Goal: Task Accomplishment & Management: Manage account settings

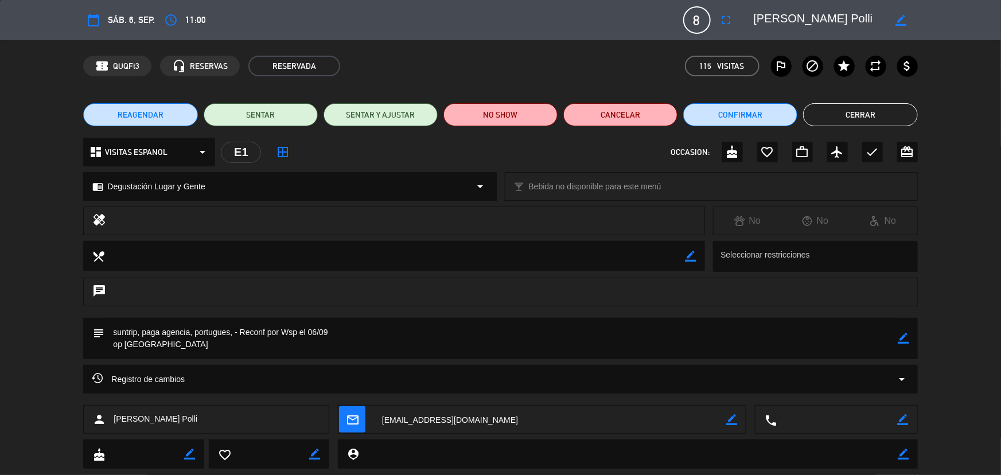
scroll to position [177, 0]
click at [882, 112] on button "Cerrar" at bounding box center [860, 114] width 114 height 23
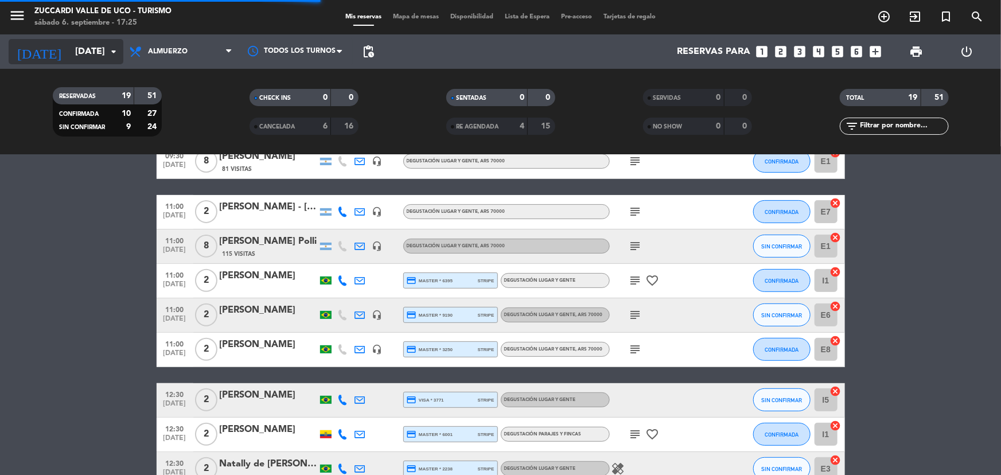
click at [91, 48] on input "[DATE]" at bounding box center [129, 52] width 121 height 22
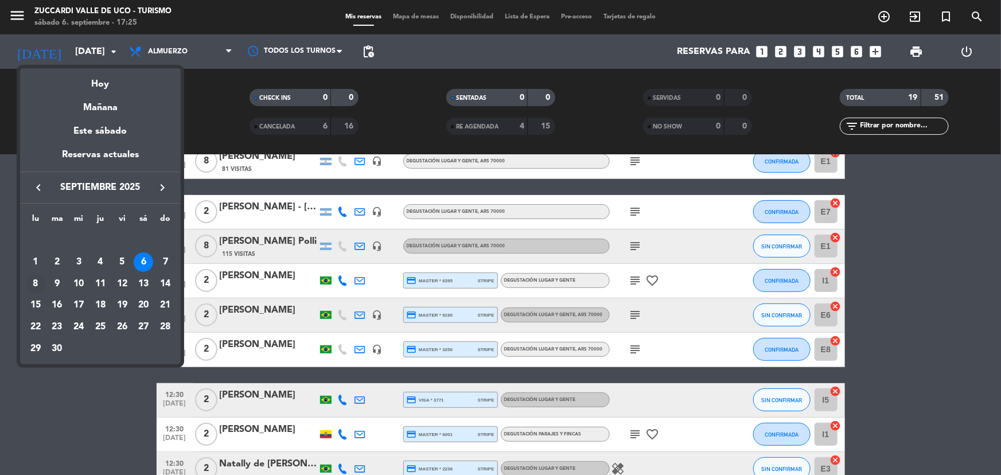
click at [32, 286] on div "8" at bounding box center [35, 283] width 19 height 19
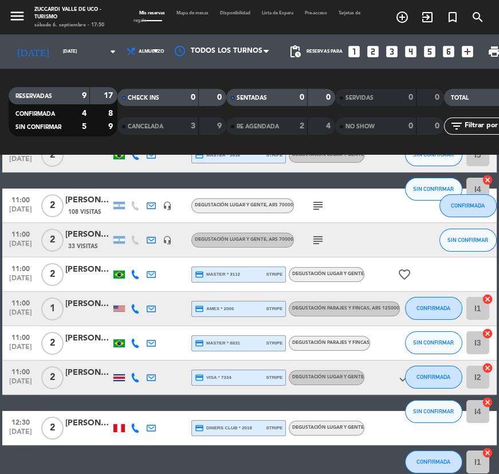
scroll to position [0, 0]
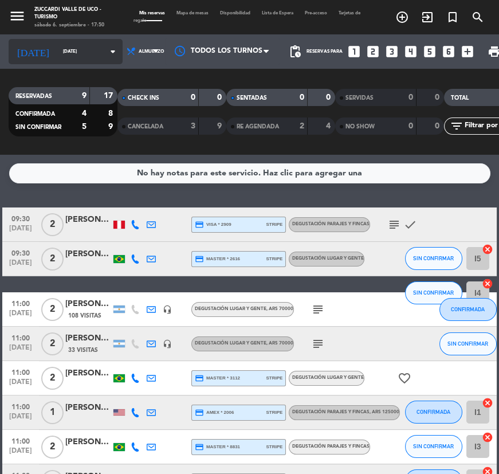
click at [60, 55] on input "[DATE]" at bounding box center [89, 51] width 65 height 17
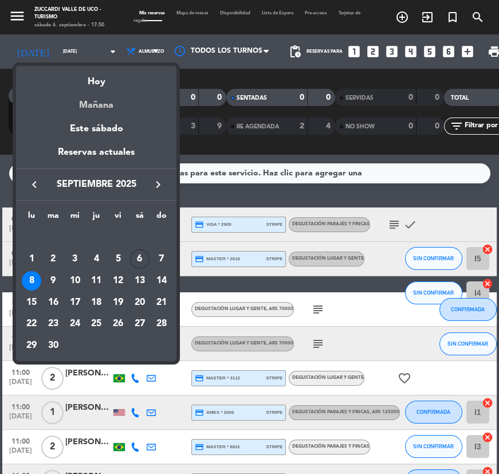
click at [98, 107] on div "Mañana" at bounding box center [96, 101] width 161 height 24
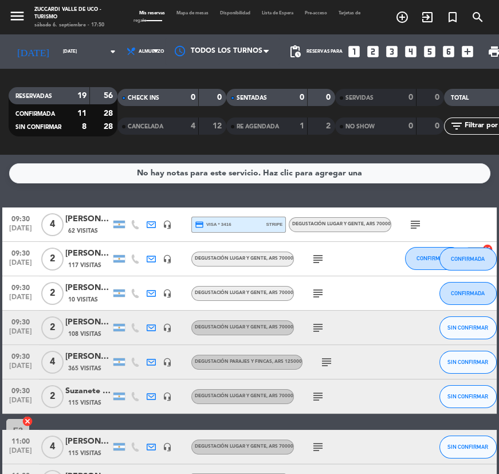
click at [93, 320] on div "[PERSON_NAME]" at bounding box center [88, 322] width 46 height 13
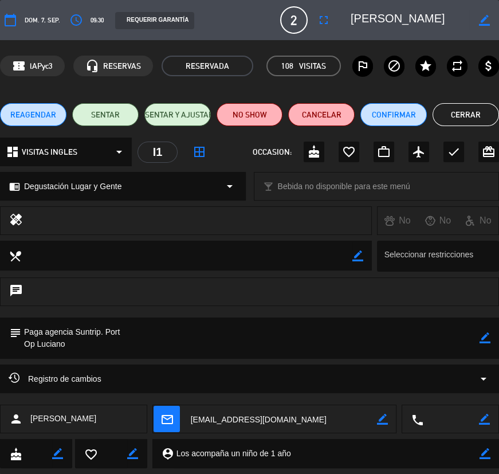
scroll to position [0, 34]
drag, startPoint x: 377, startPoint y: 17, endPoint x: 490, endPoint y: 17, distance: 112.4
click at [490, 17] on div "border_color" at bounding box center [421, 20] width 157 height 21
click at [482, 116] on button "Cerrar" at bounding box center [466, 114] width 67 height 23
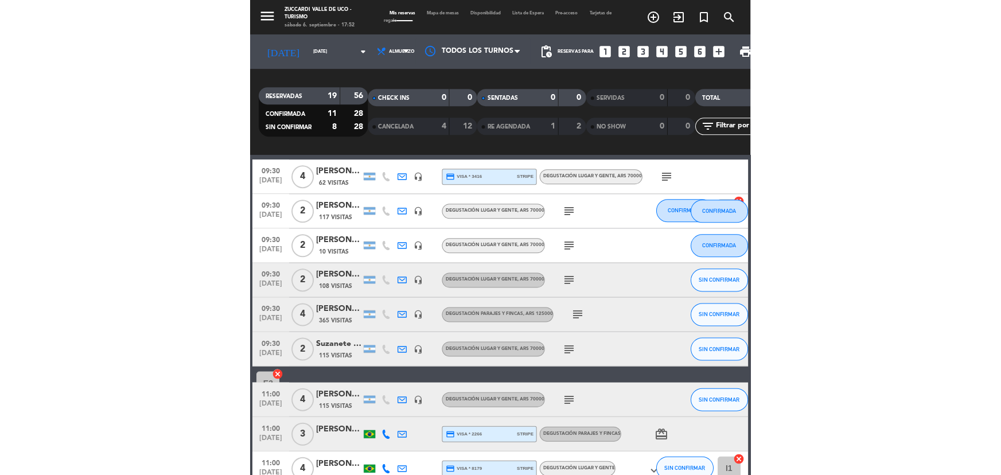
scroll to position [260, 0]
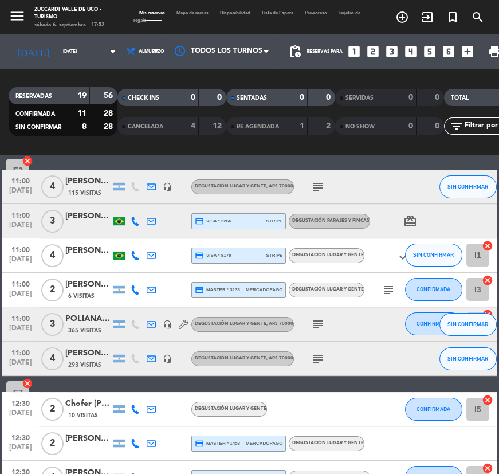
click at [322, 360] on icon "subject" at bounding box center [318, 359] width 14 height 14
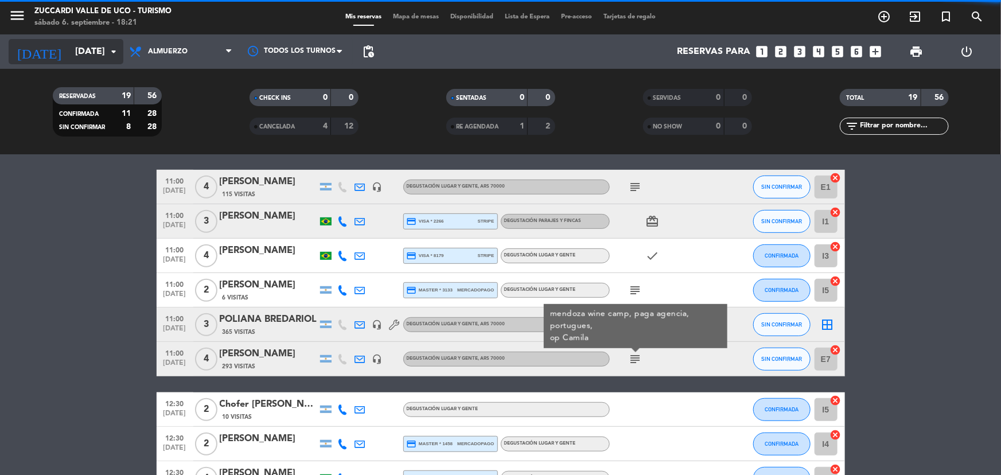
click at [86, 63] on div "[DATE] [DATE] arrow_drop_down" at bounding box center [66, 51] width 115 height 25
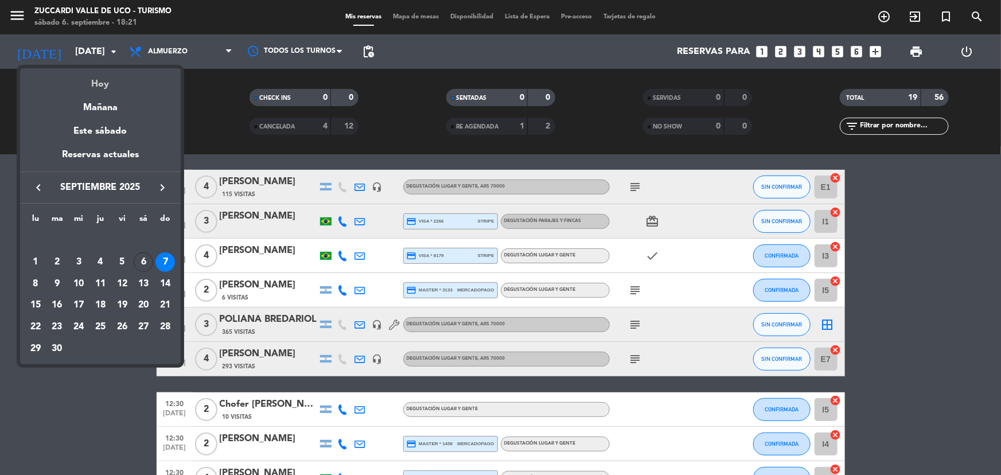
click at [107, 87] on div "Hoy" at bounding box center [100, 80] width 161 height 24
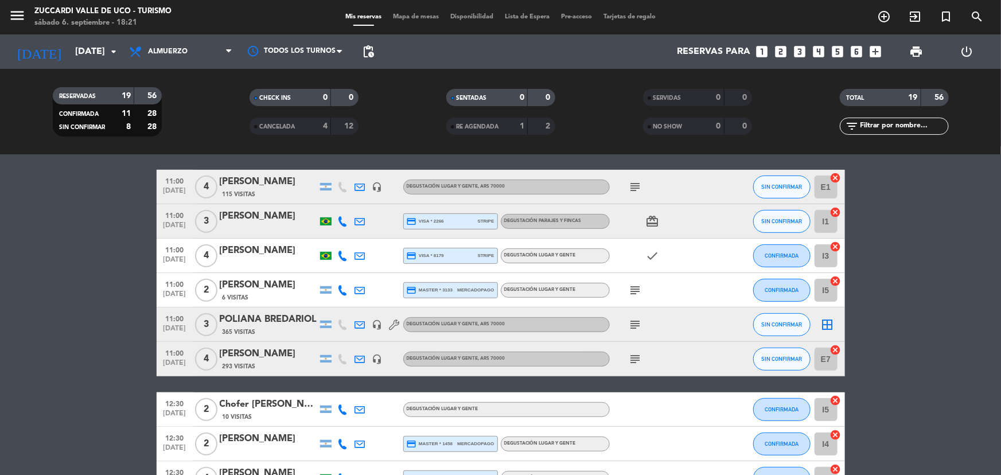
type input "[DATE]"
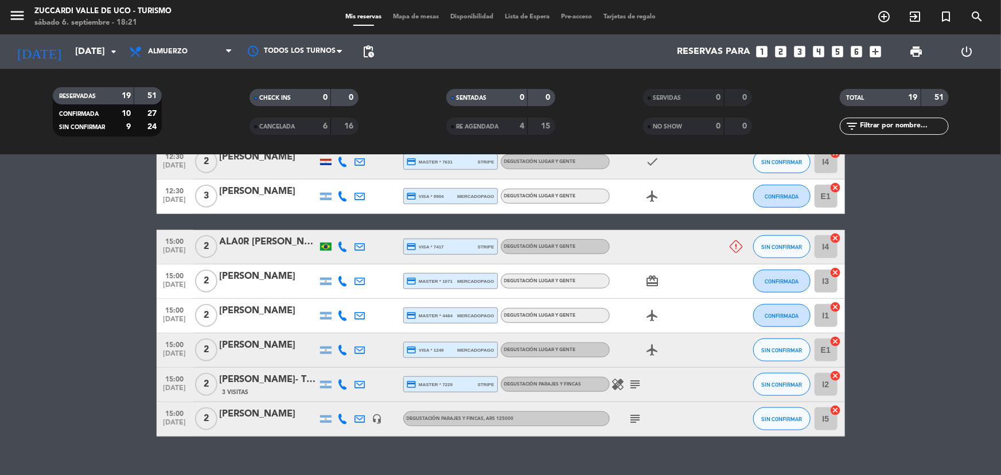
scroll to position [536, 0]
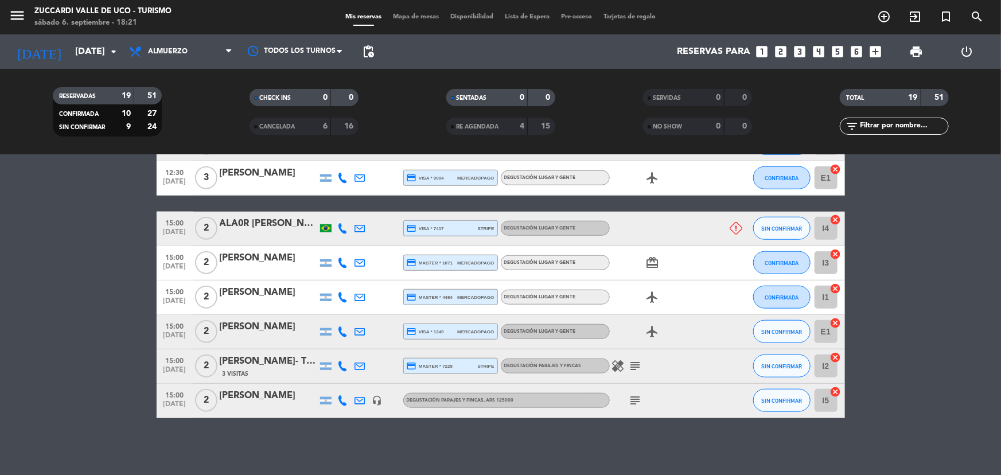
click at [242, 222] on div "ALA0R [PERSON_NAME]" at bounding box center [268, 223] width 97 height 15
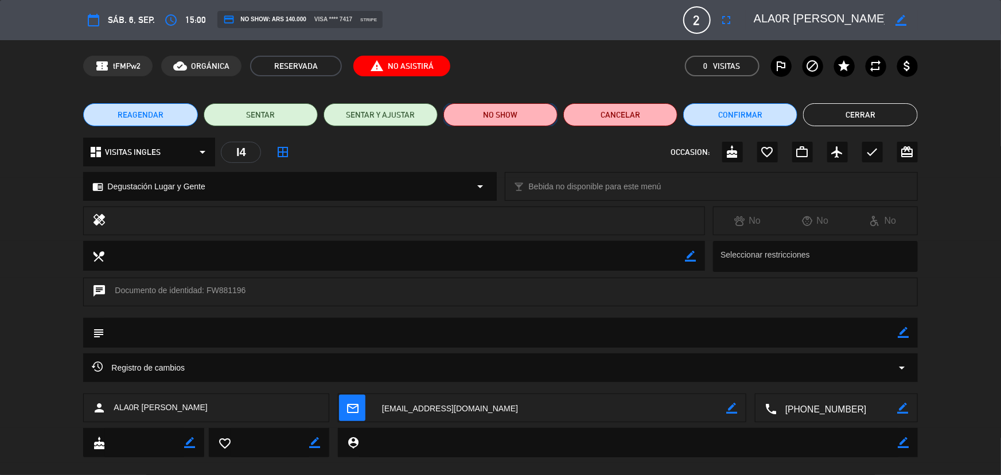
click at [510, 122] on button "NO SHOW" at bounding box center [500, 114] width 114 height 23
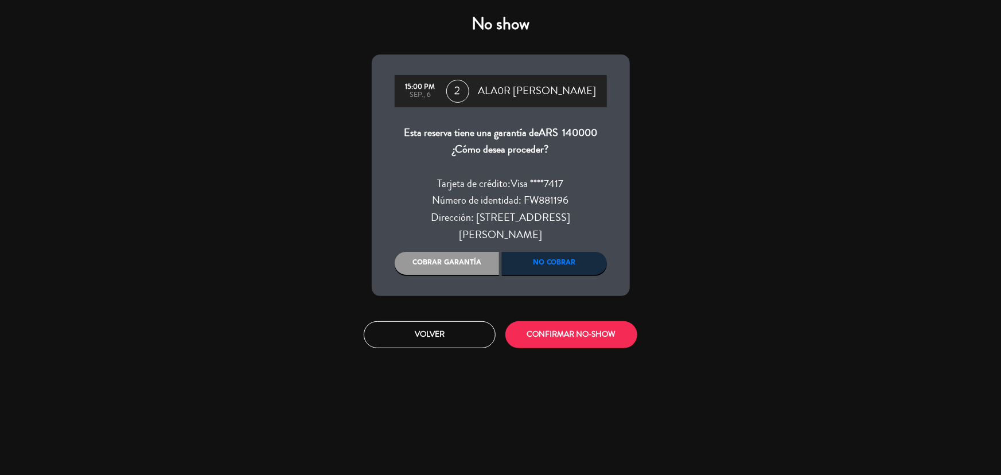
click at [540, 252] on div "No cobrar" at bounding box center [554, 263] width 105 height 23
click at [460, 252] on div "Cobrar garantía" at bounding box center [447, 263] width 105 height 23
click at [440, 252] on div "Cobrar garantía" at bounding box center [447, 263] width 105 height 23
click at [563, 321] on button "CONFIRMAR NO-SHOW" at bounding box center [571, 334] width 132 height 27
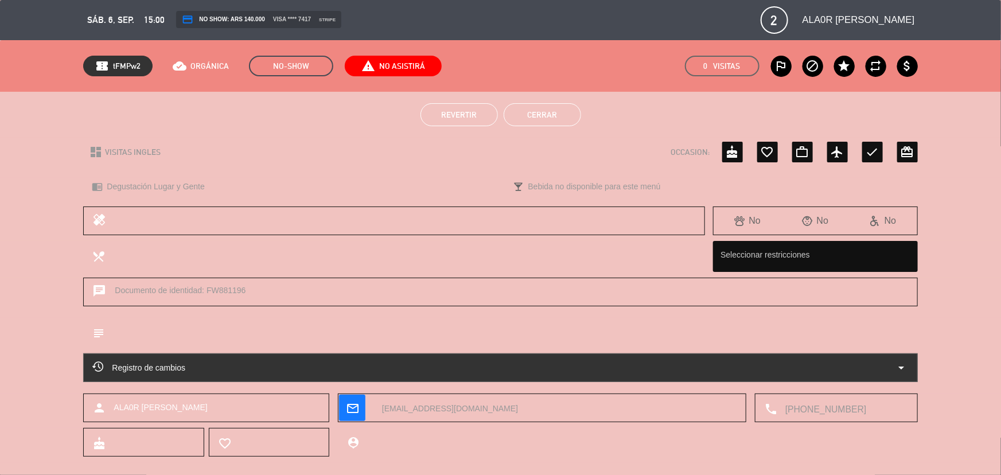
click at [553, 115] on button "Cerrar" at bounding box center [541, 114] width 77 height 23
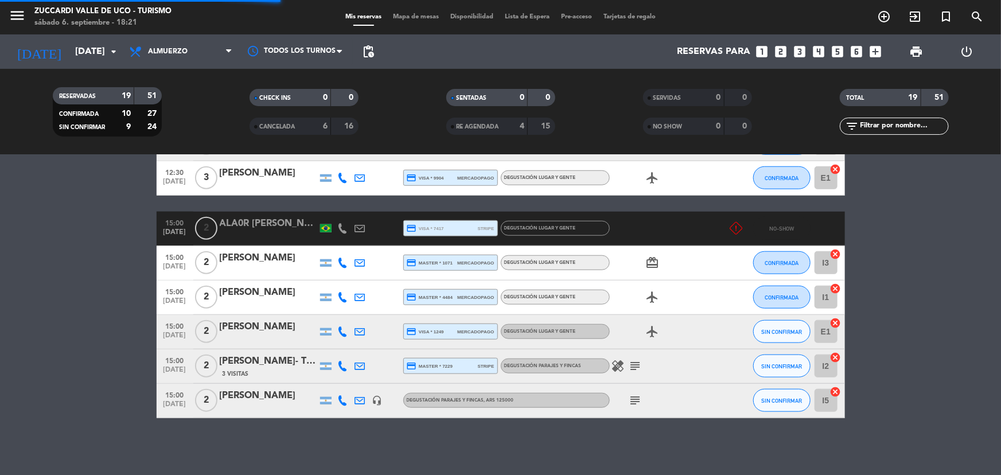
scroll to position [458, 0]
